Goal: Information Seeking & Learning: Learn about a topic

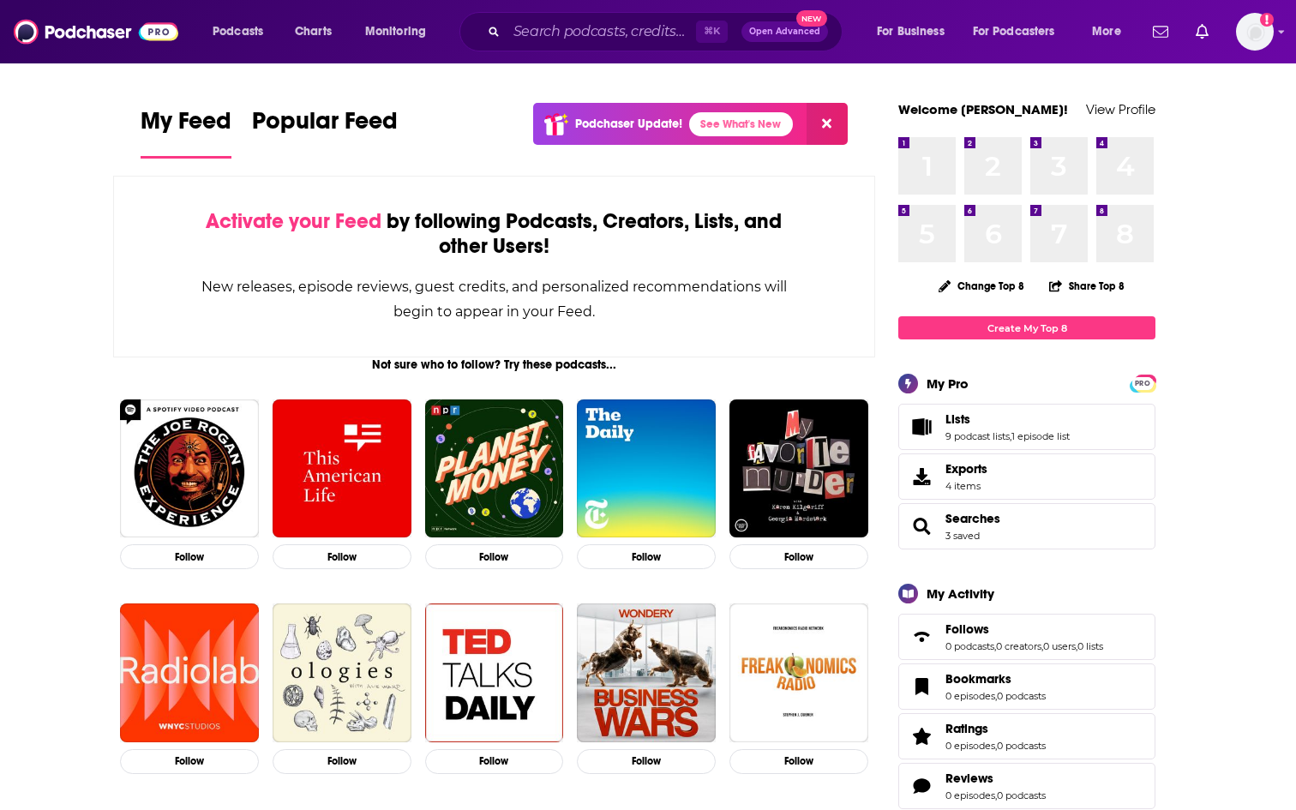
click at [555, 20] on input "Search podcasts, credits, & more..." at bounding box center [601, 31] width 189 height 27
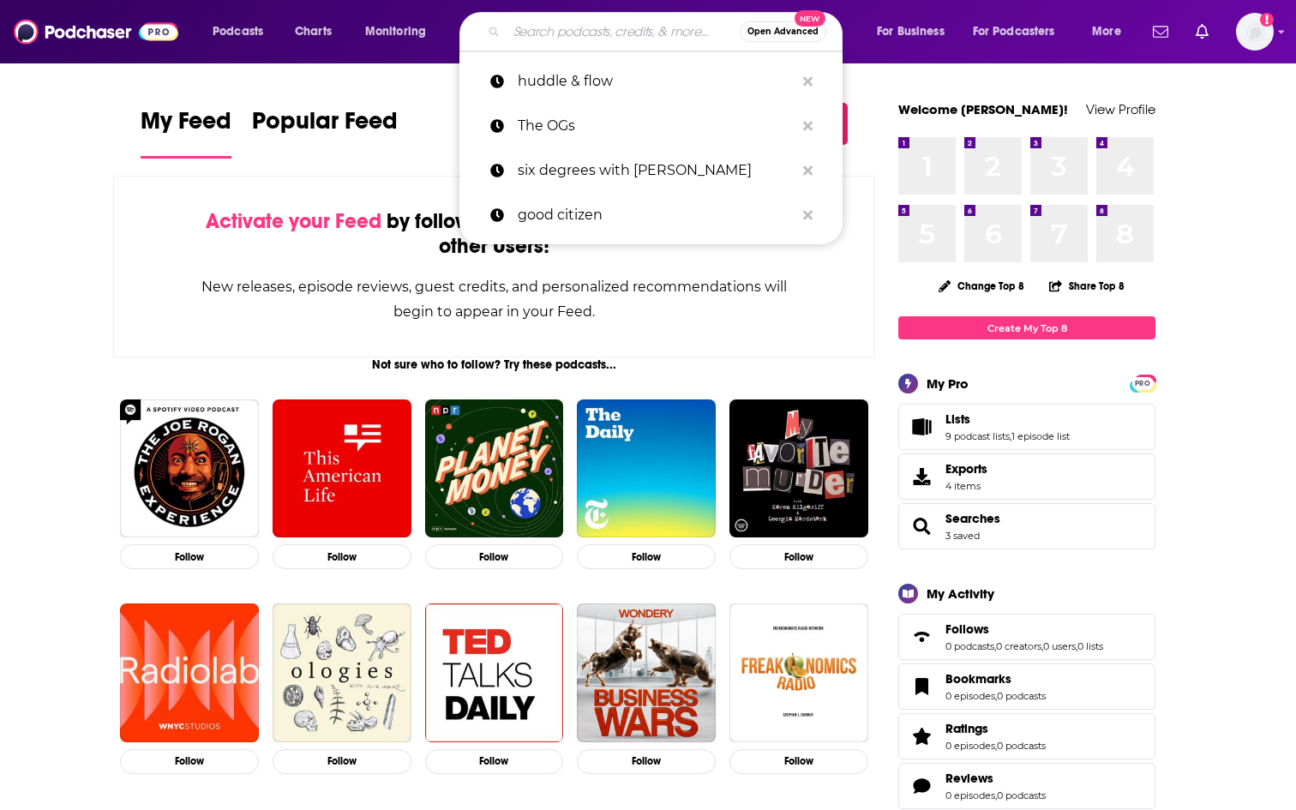
paste input "Sports Spectrum Podcast"
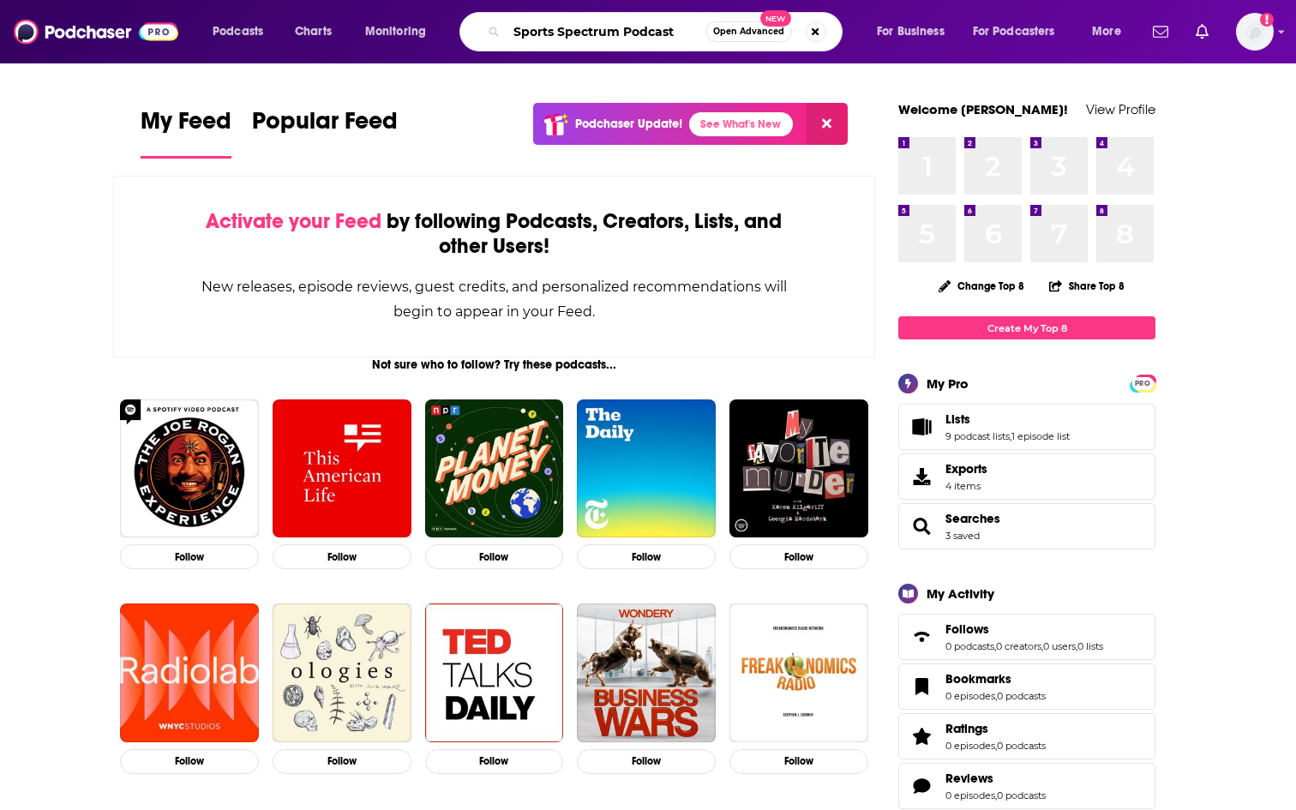
type input "Sports Spectrum Podcast"
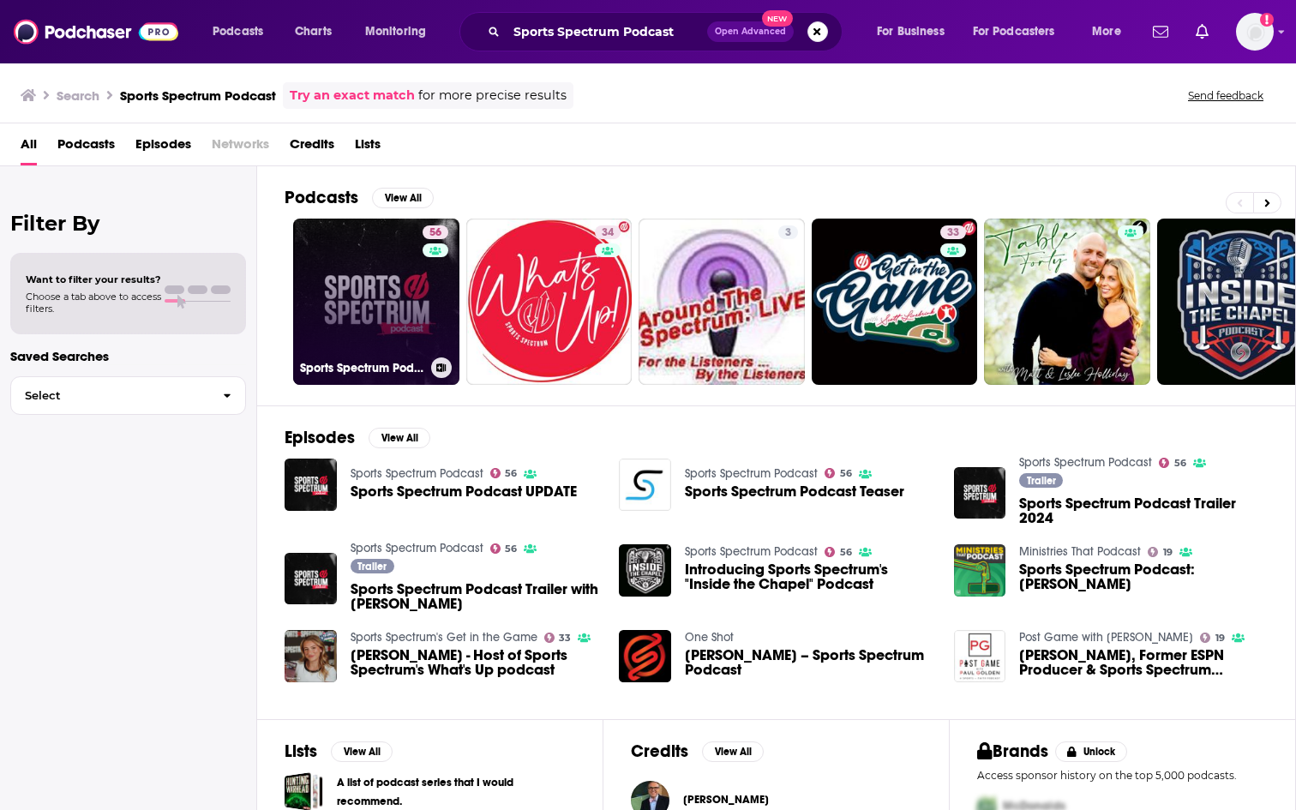
click at [417, 270] on link "56 Sports Spectrum Podcast" at bounding box center [376, 302] width 166 height 166
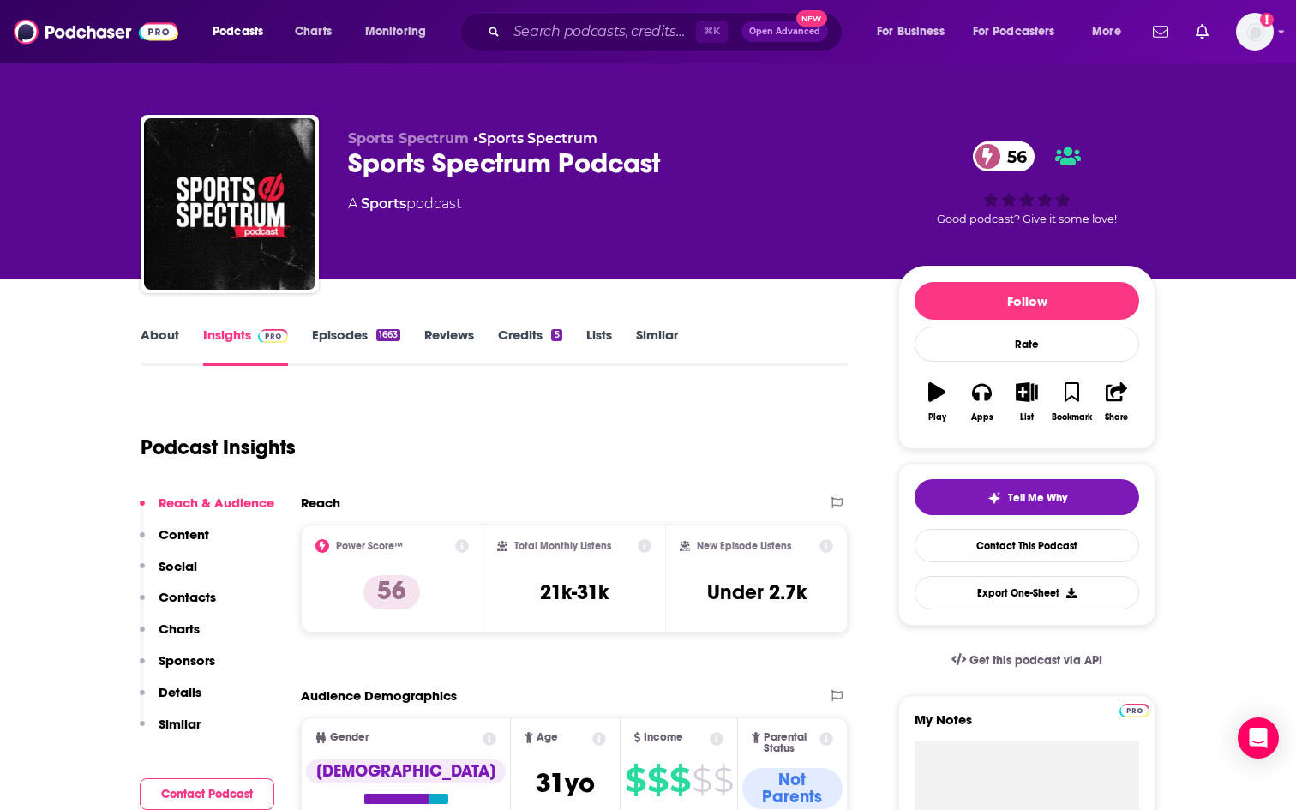
click at [166, 344] on link "About" at bounding box center [160, 346] width 39 height 39
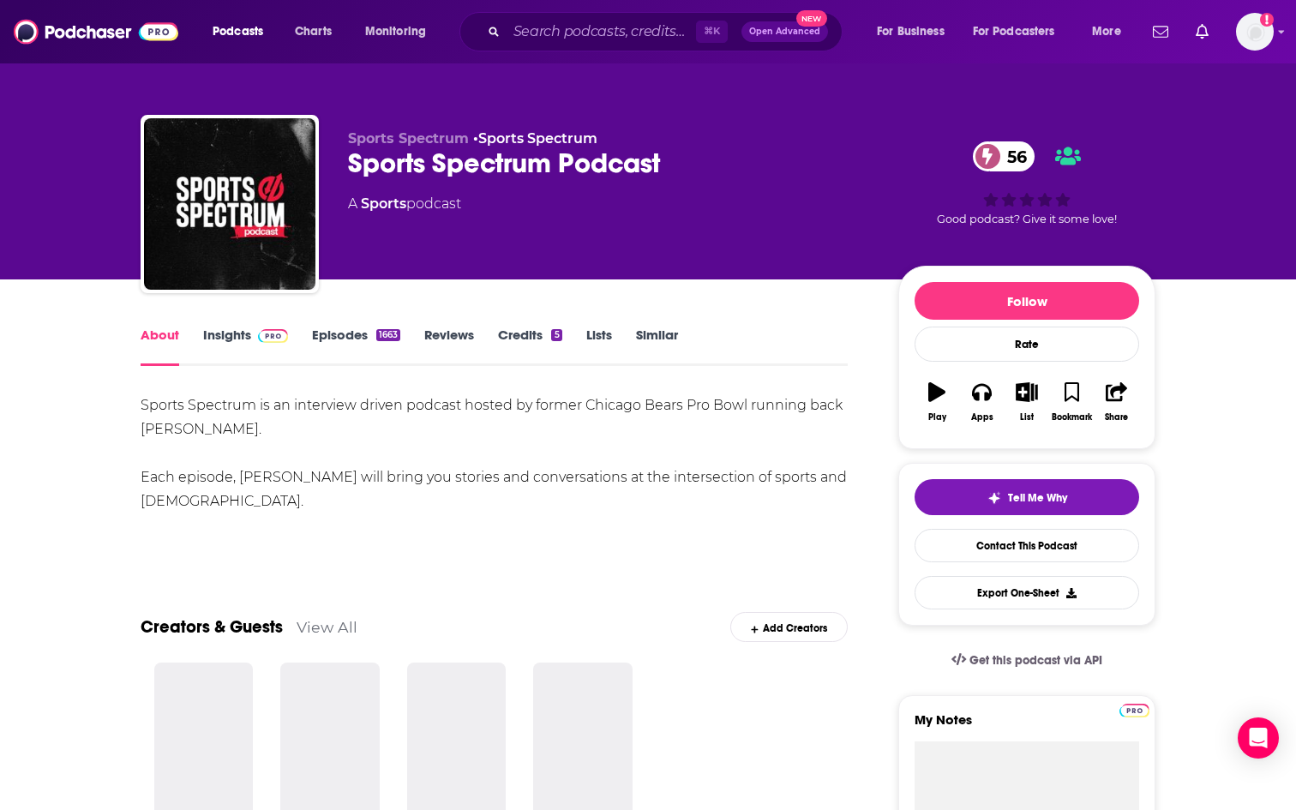
click at [208, 417] on div "Sports Spectrum is an interview driven podcast hosted by former Chicago Bears P…" at bounding box center [494, 453] width 707 height 120
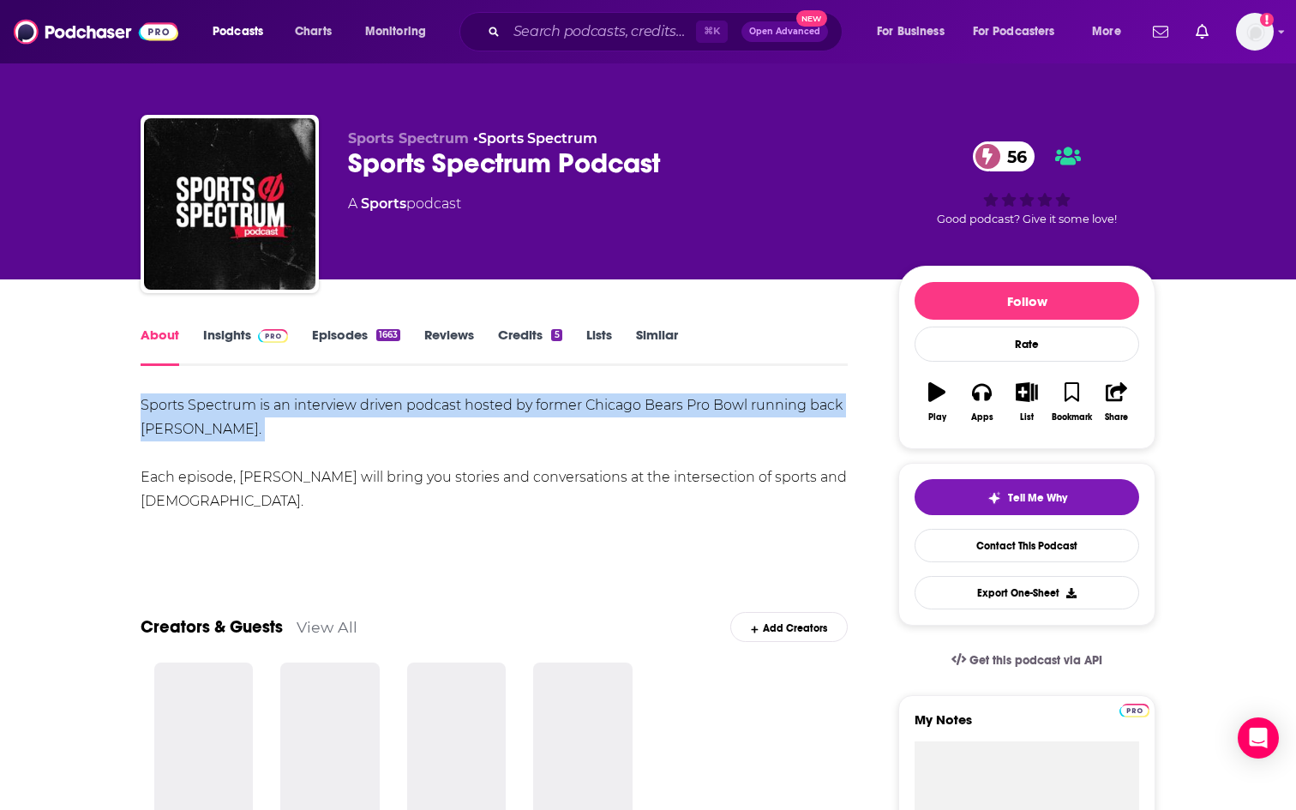
click at [208, 417] on div "Sports Spectrum is an interview driven podcast hosted by former Chicago Bears P…" at bounding box center [494, 453] width 707 height 120
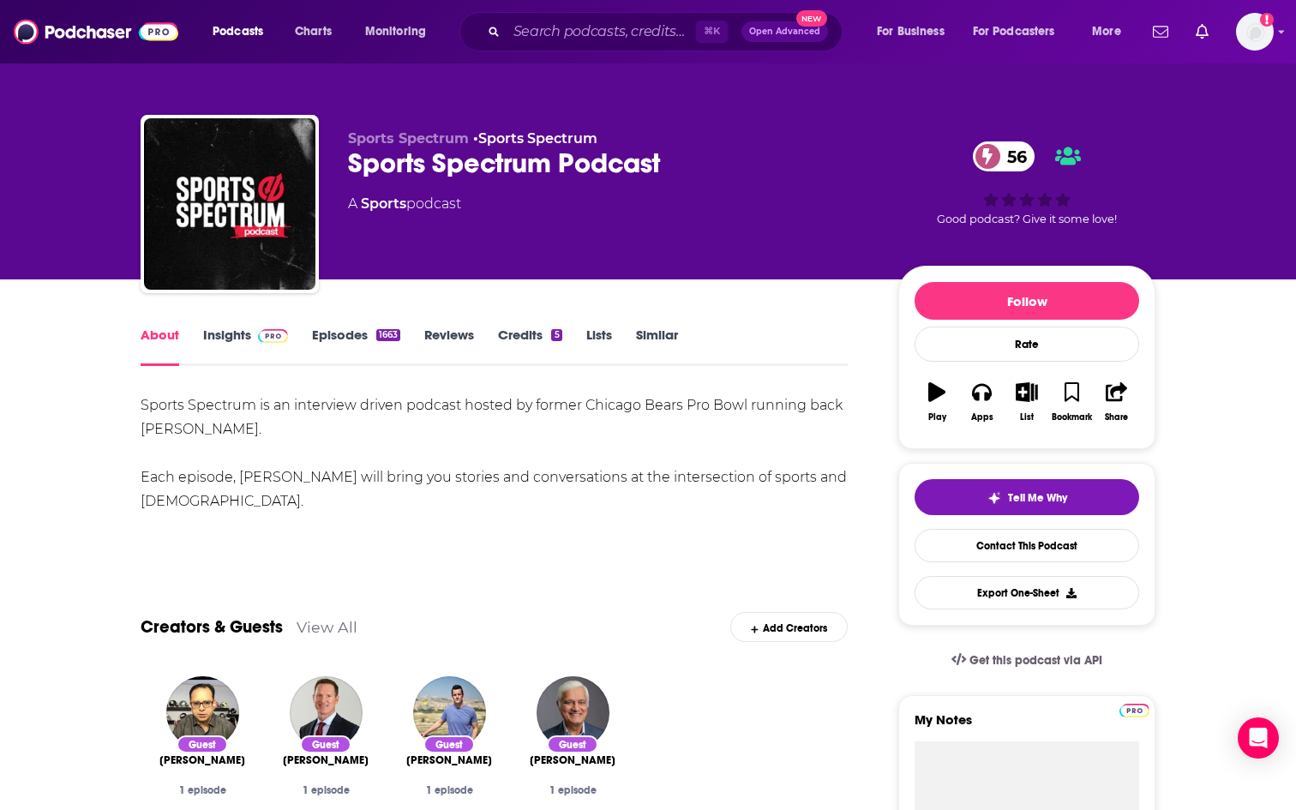
click at [206, 477] on div "Sports Spectrum is an interview driven podcast hosted by former Chicago Bears P…" at bounding box center [494, 453] width 707 height 120
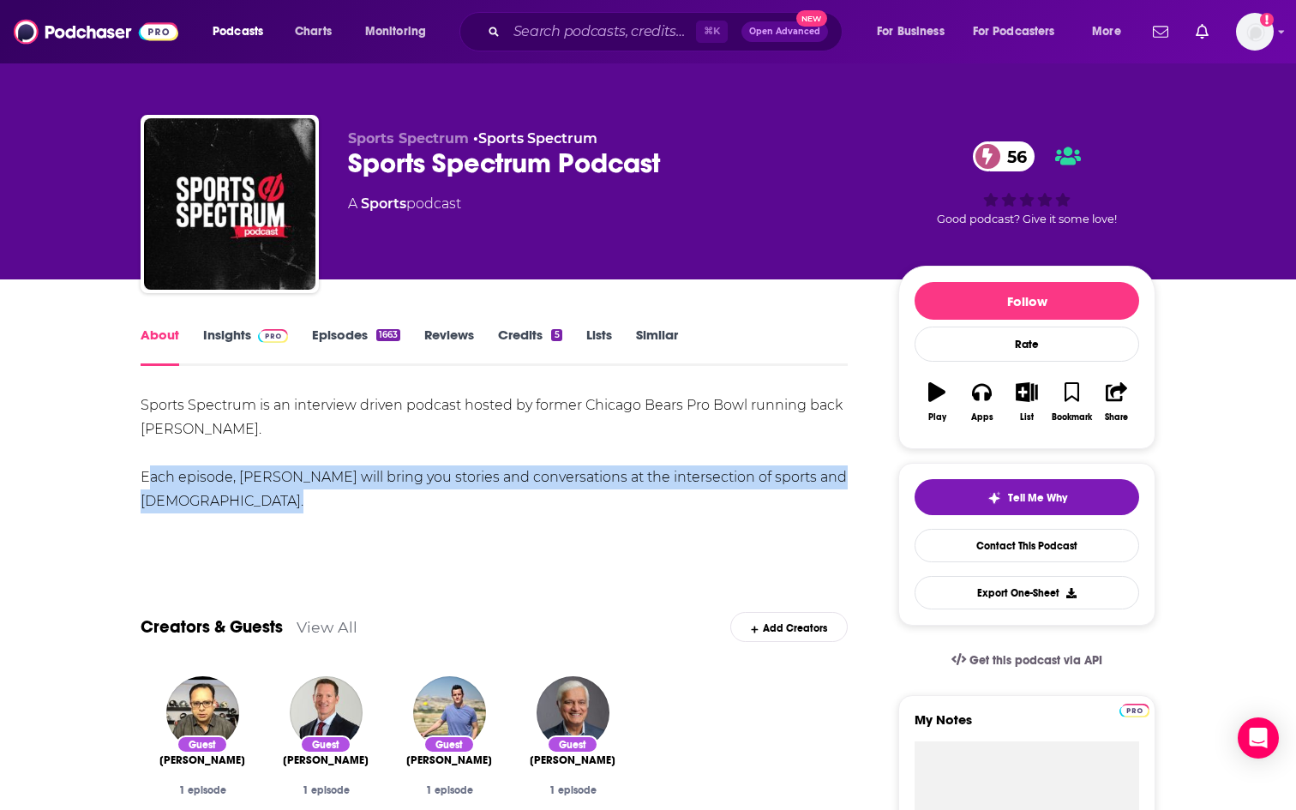
click at [206, 477] on div "Sports Spectrum is an interview driven podcast hosted by former Chicago Bears P…" at bounding box center [494, 453] width 707 height 120
click at [229, 349] on link "Insights" at bounding box center [245, 346] width 85 height 39
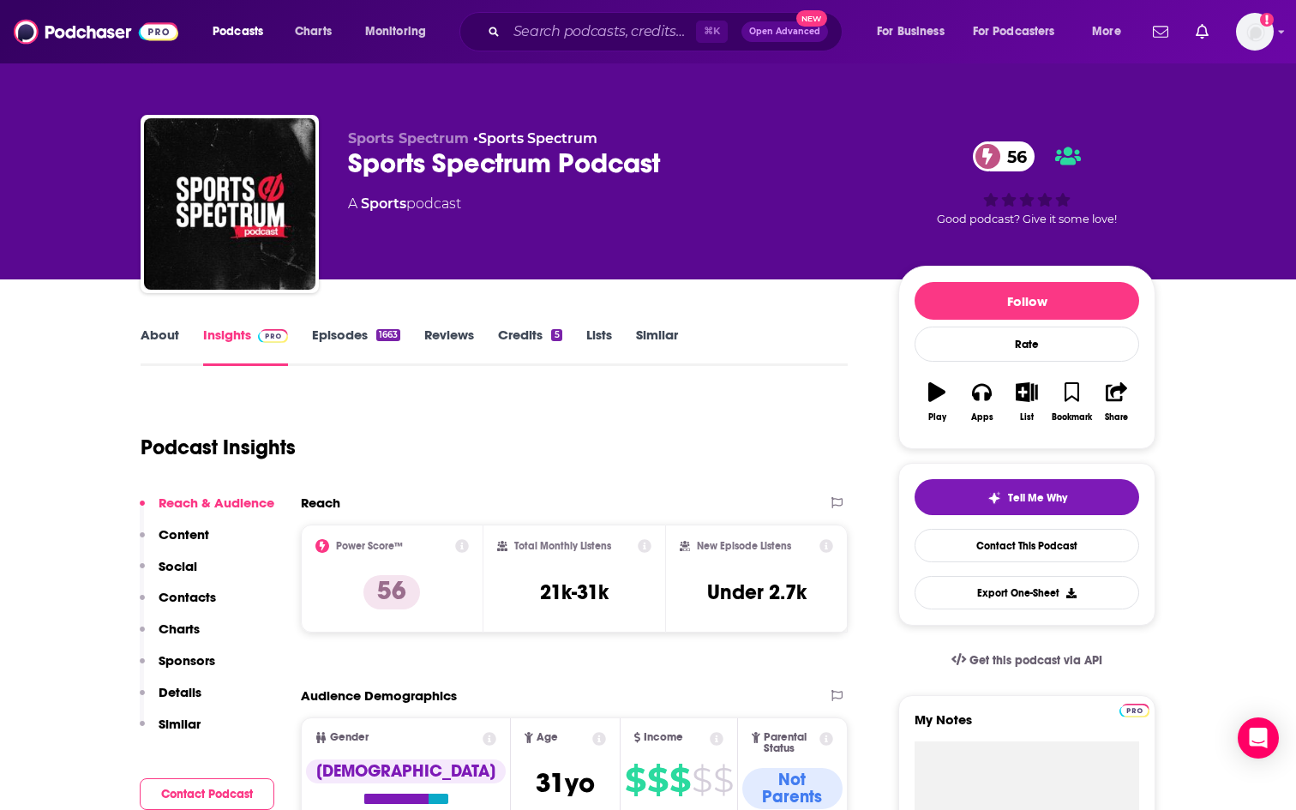
scroll to position [21, 0]
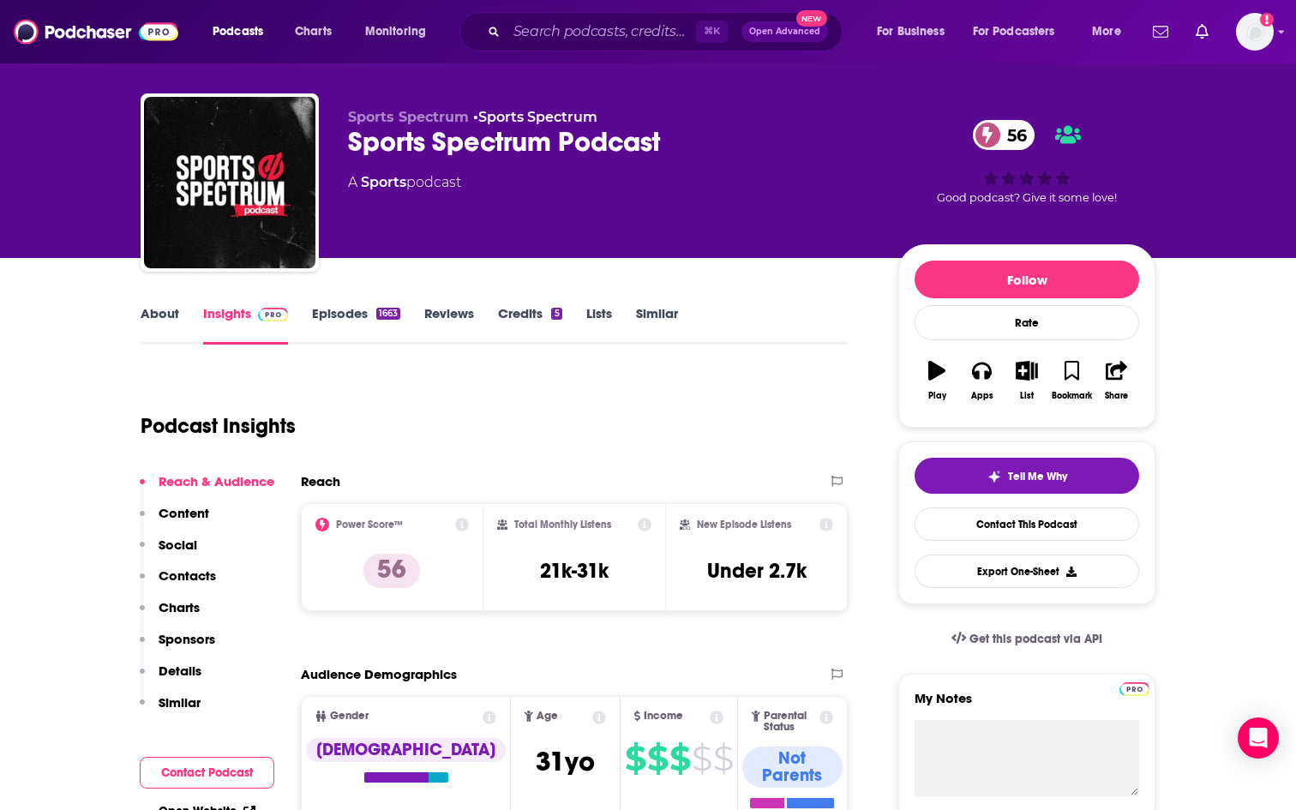
click at [342, 310] on link "Episodes 1663" at bounding box center [356, 324] width 88 height 39
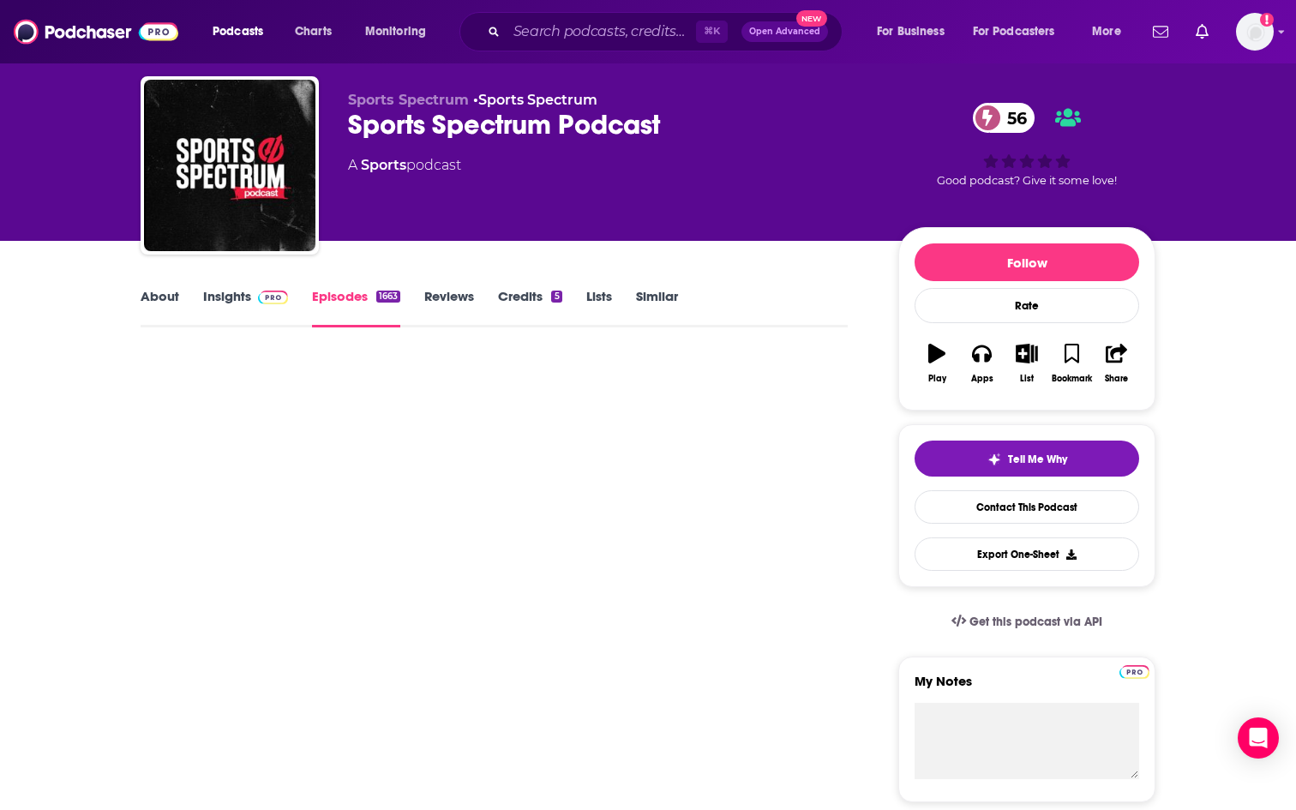
scroll to position [42, 0]
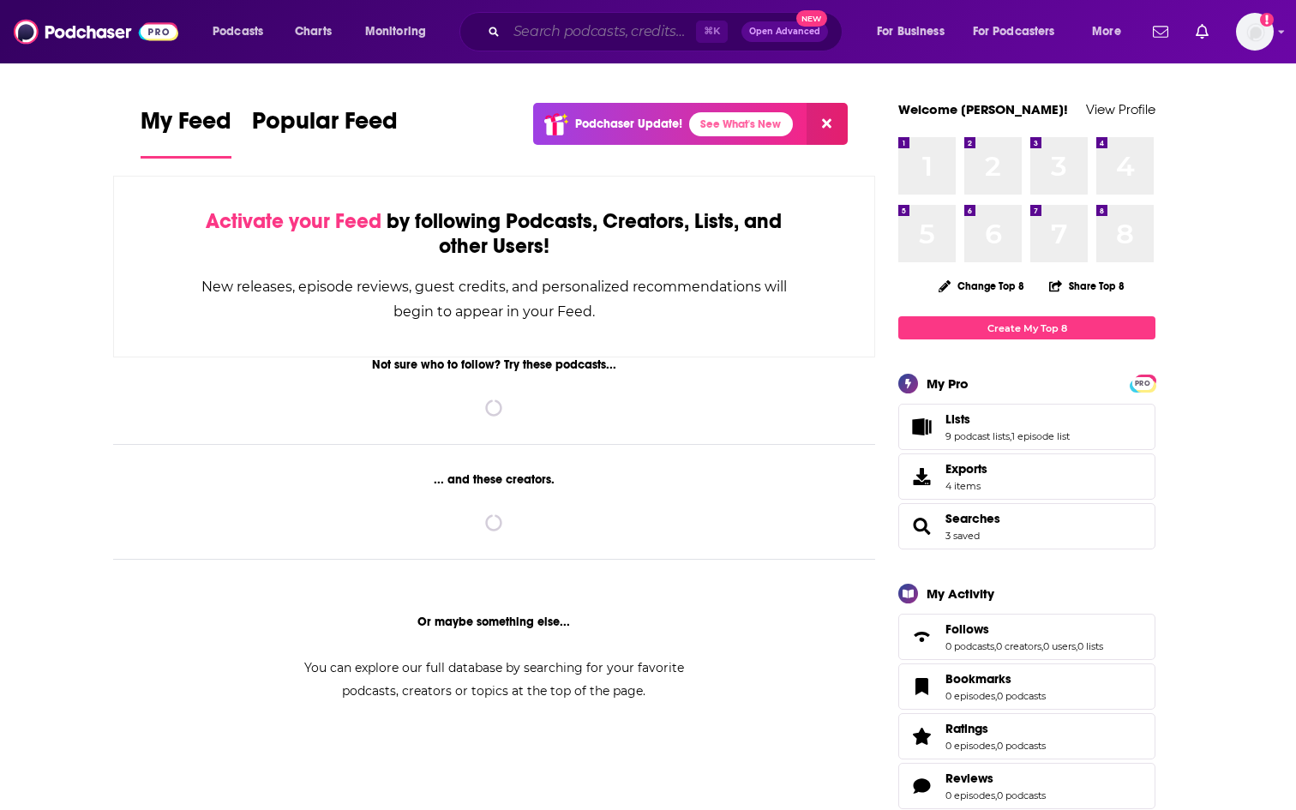
click at [561, 42] on input "Search podcasts, credits, & more..." at bounding box center [601, 31] width 189 height 27
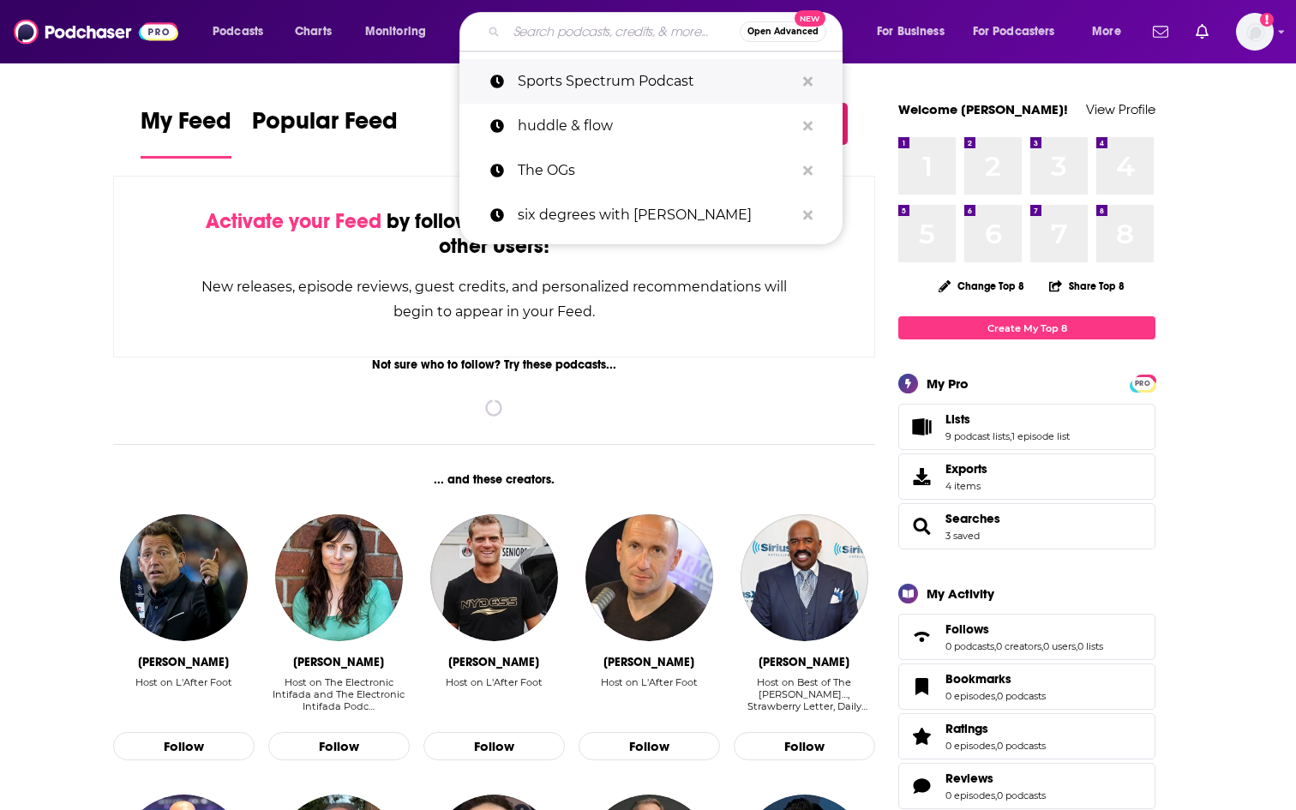
click at [561, 76] on p "Sports Spectrum Podcast" at bounding box center [656, 81] width 277 height 45
type input "Sports Spectrum Podcast"
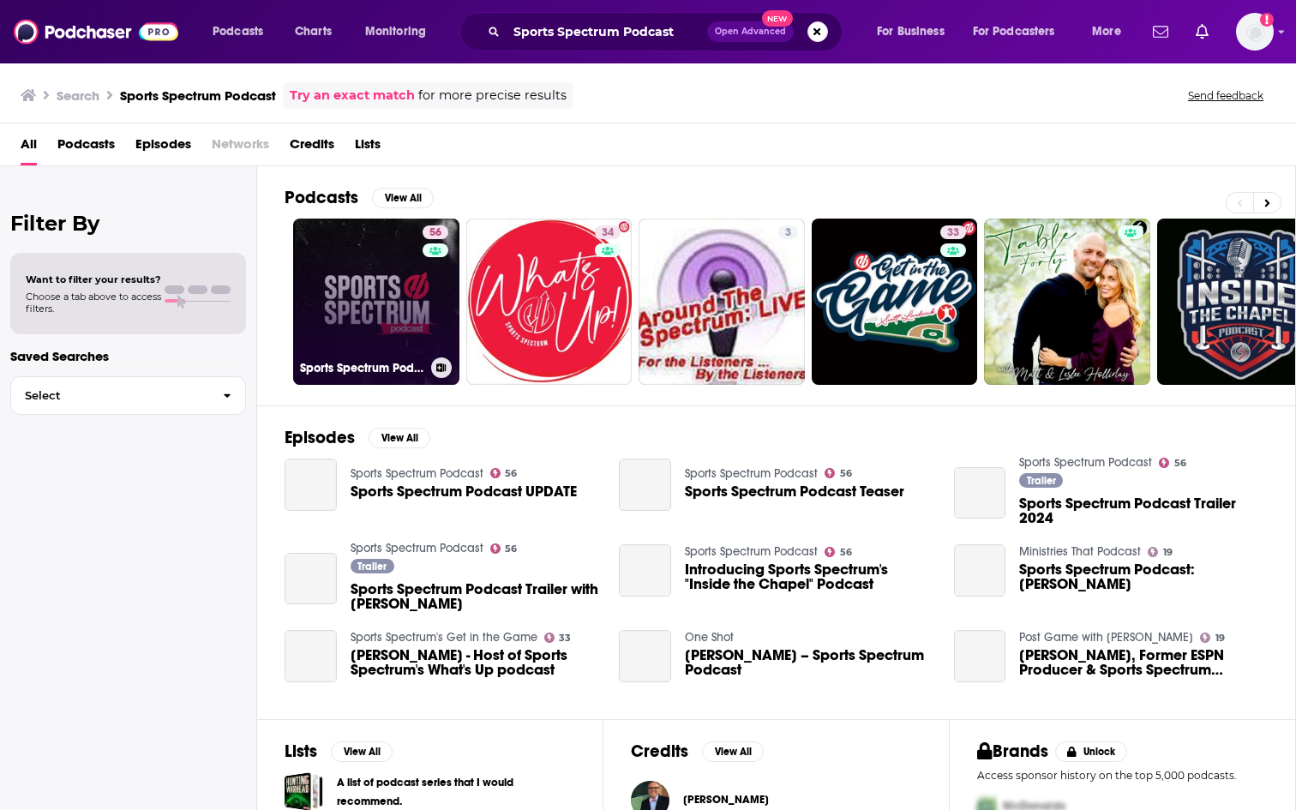
click at [403, 278] on link "56 Sports Spectrum Podcast" at bounding box center [376, 302] width 166 height 166
